Goal: Find specific page/section: Find specific page/section

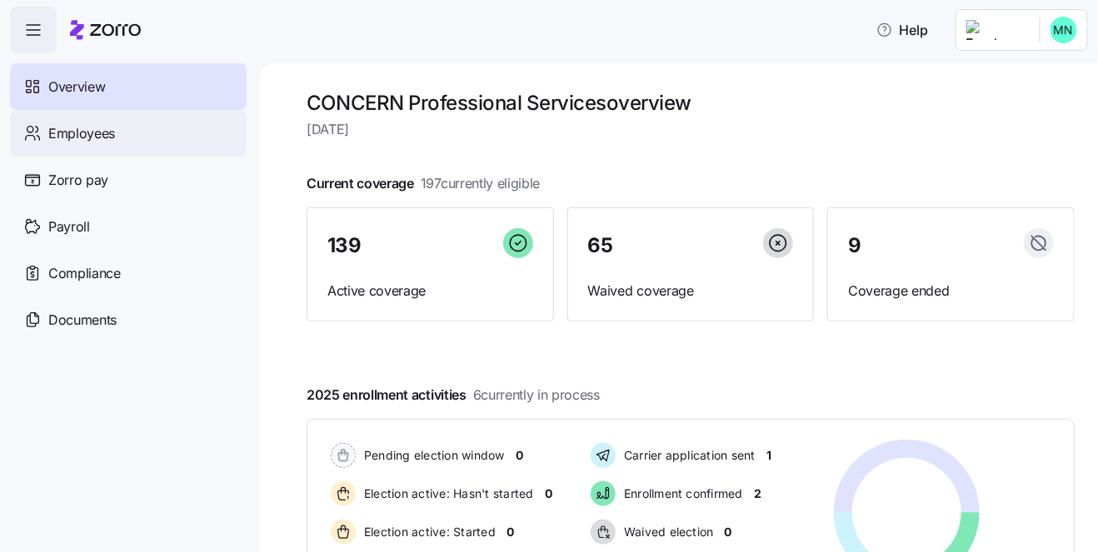
click at [132, 144] on div "Employees" at bounding box center [128, 133] width 237 height 47
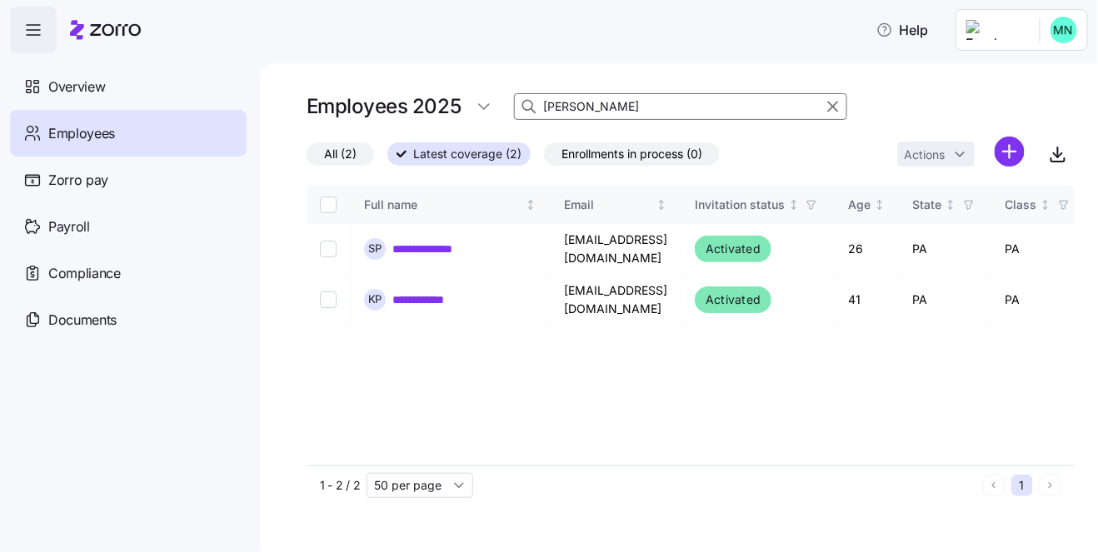
drag, startPoint x: 581, startPoint y: 103, endPoint x: 532, endPoint y: 107, distance: 48.4
click at [532, 107] on div "[PERSON_NAME]" at bounding box center [680, 106] width 333 height 27
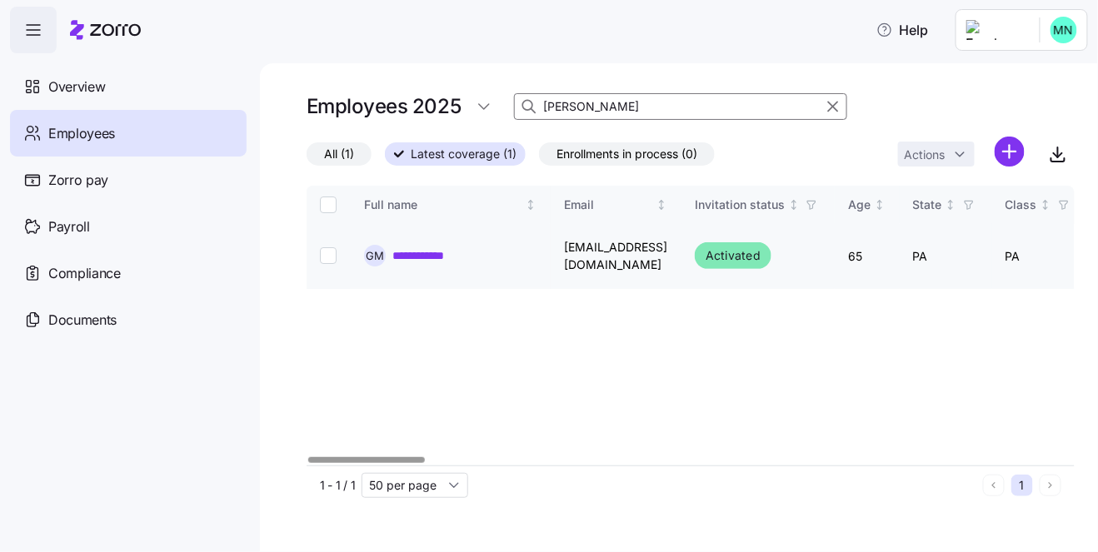
type input "[PERSON_NAME]"
click at [422, 253] on link "**********" at bounding box center [425, 255] width 66 height 17
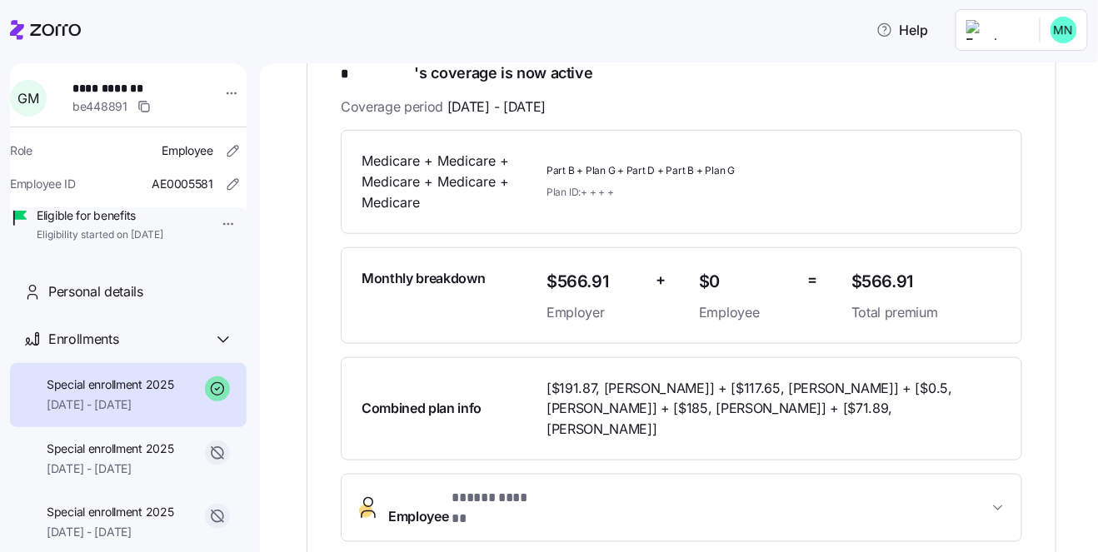
scroll to position [344, 0]
